Goal: Task Accomplishment & Management: Manage account settings

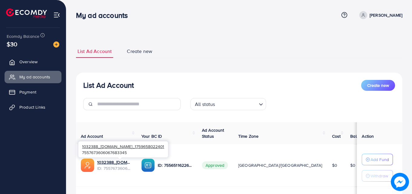
scroll to position [79, 0]
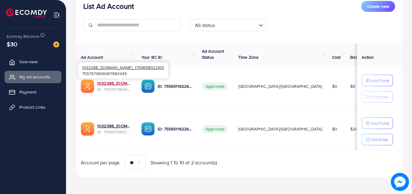
click at [123, 84] on link "1032388_[DOMAIN_NAME]_1759658022401" at bounding box center [114, 83] width 35 height 6
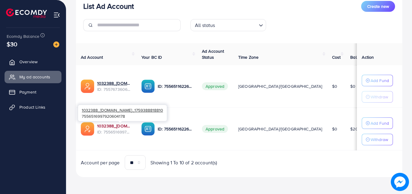
click at [123, 128] on link "1032388_[DOMAIN_NAME]_1759388818810" at bounding box center [114, 126] width 35 height 6
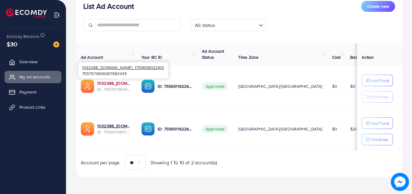
click at [119, 82] on link "1032388_[DOMAIN_NAME]_1759658022401" at bounding box center [114, 83] width 35 height 6
click at [128, 84] on link "1032388_[DOMAIN_NAME]_1759658022401" at bounding box center [114, 83] width 35 height 6
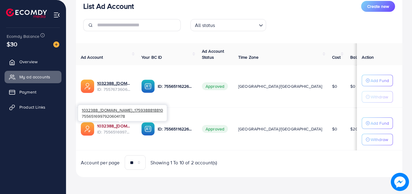
click at [127, 124] on link "1032388_[DOMAIN_NAME]_1759388818810" at bounding box center [114, 126] width 35 height 6
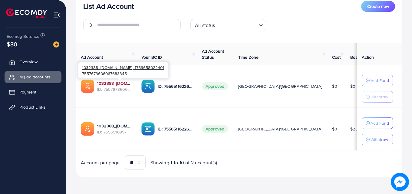
click at [116, 82] on link "1032388_[DOMAIN_NAME]_1759658022401" at bounding box center [114, 83] width 35 height 6
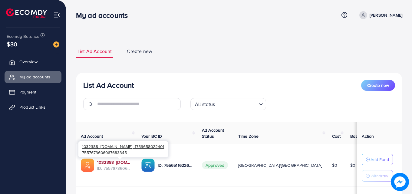
click at [114, 161] on link "1032388_[DOMAIN_NAME]_1759658022401" at bounding box center [114, 162] width 35 height 6
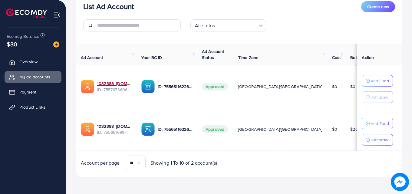
scroll to position [79, 0]
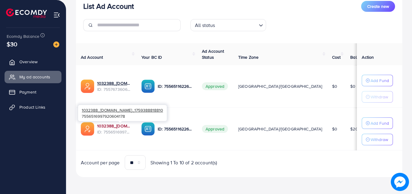
click at [111, 123] on link "1032388_[DOMAIN_NAME]_1759388818810" at bounding box center [114, 126] width 35 height 6
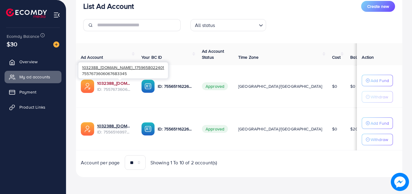
click at [110, 82] on link "1032388_[DOMAIN_NAME]_1759658022401" at bounding box center [114, 83] width 35 height 6
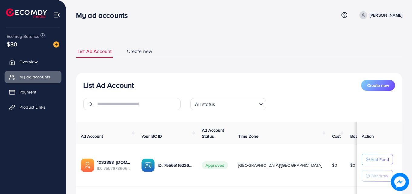
scroll to position [79, 0]
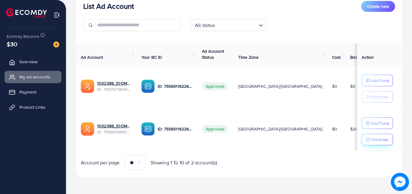
click at [372, 139] on p "Withdraw" at bounding box center [379, 139] width 18 height 7
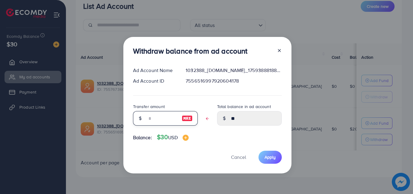
click at [158, 117] on input "text" at bounding box center [162, 118] width 30 height 15
type input "*"
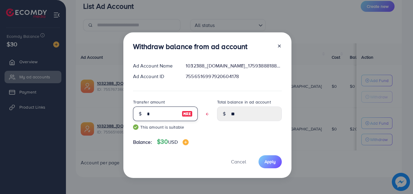
type input "*****"
type input "**"
type input "****"
type input "**"
click at [268, 159] on span "Apply" at bounding box center [270, 162] width 11 height 6
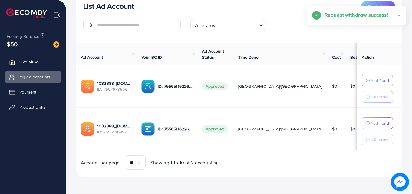
scroll to position [51, 0]
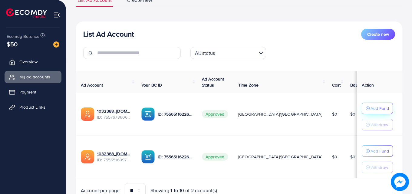
click at [370, 110] on p "Add Fund" at bounding box center [379, 108] width 18 height 7
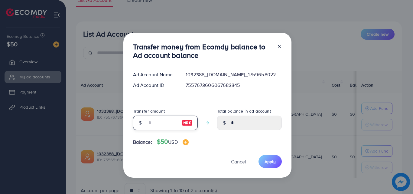
click at [156, 124] on input "number" at bounding box center [162, 123] width 30 height 15
type input "*"
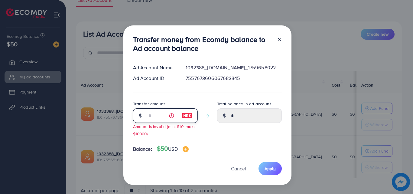
type input "****"
type input "**"
type input "*****"
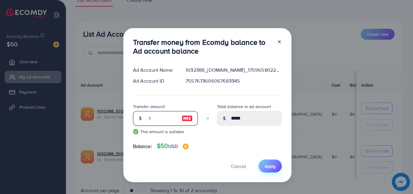
type input "**"
click at [267, 169] on button "Apply" at bounding box center [270, 166] width 23 height 13
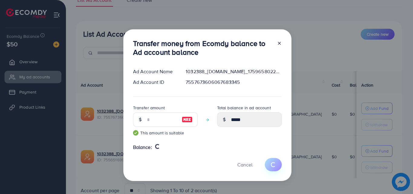
type input "*"
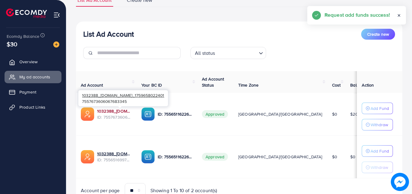
click at [119, 109] on link "1032388_[DOMAIN_NAME]_1759658022401" at bounding box center [114, 111] width 35 height 6
click at [119, 110] on link "1032388_[DOMAIN_NAME]_1759658022401" at bounding box center [114, 111] width 35 height 6
click at [122, 109] on link "1032388_[DOMAIN_NAME]_1759658022401" at bounding box center [114, 111] width 35 height 6
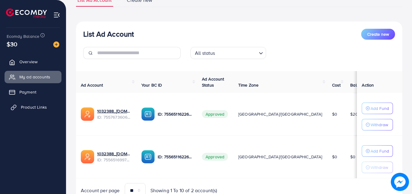
click at [38, 104] on link "Product Links" at bounding box center [33, 107] width 57 height 12
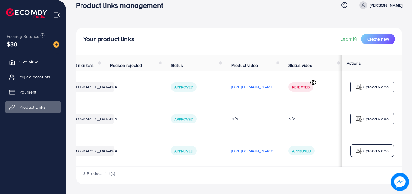
scroll to position [0, 153]
click at [231, 150] on p "https://files.ecomdy.com/videos/eb1455cd-3642-441d-bf5f-da30da7c2f51-1759766253…" at bounding box center [252, 150] width 43 height 7
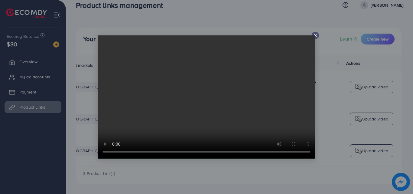
click at [315, 35] on icon at bounding box center [315, 35] width 5 height 5
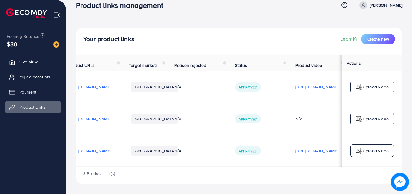
scroll to position [0, 15]
click at [111, 150] on span "https://styleden.shop/products/zipper-wallet-1" at bounding box center [90, 151] width 43 height 6
click at [28, 75] on span "My ad accounts" at bounding box center [36, 77] width 31 height 6
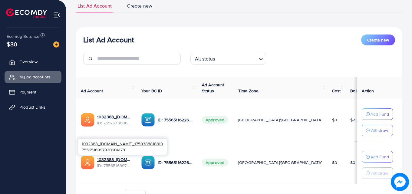
scroll to position [79, 0]
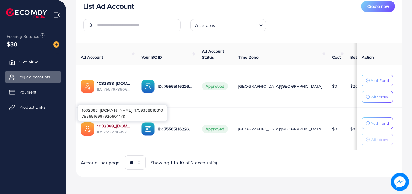
click at [110, 129] on link "1032388_[DOMAIN_NAME]_1759388818810" at bounding box center [114, 126] width 35 height 6
click at [111, 128] on link "1032388_[DOMAIN_NAME]_1759388818810" at bounding box center [114, 126] width 35 height 6
click at [126, 125] on link "1032388_[DOMAIN_NAME]_1759388818810" at bounding box center [114, 126] width 35 height 6
